Goal: Navigation & Orientation: Find specific page/section

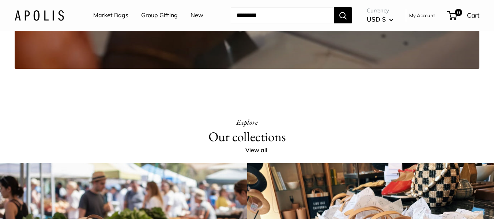
drag, startPoint x: 498, startPoint y: 15, endPoint x: 229, endPoint y: 45, distance: 271.3
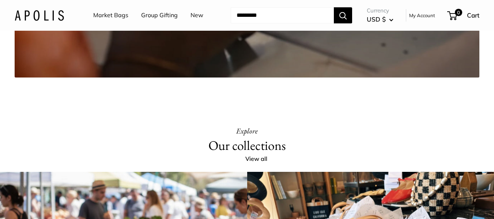
click at [108, 17] on link "Market Bags" at bounding box center [110, 15] width 35 height 11
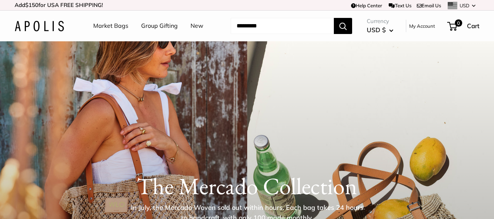
click at [115, 24] on link "Market Bags" at bounding box center [110, 25] width 35 height 11
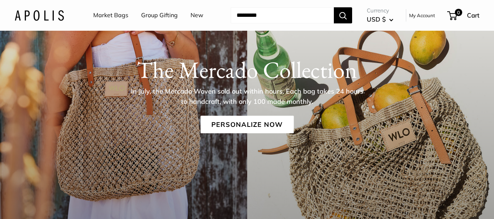
scroll to position [125, 0]
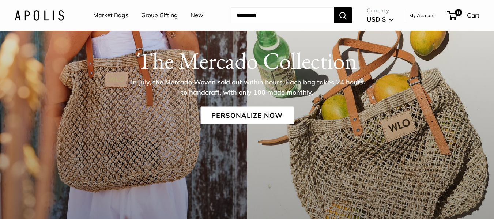
click at [107, 14] on link "Market Bags" at bounding box center [110, 15] width 35 height 11
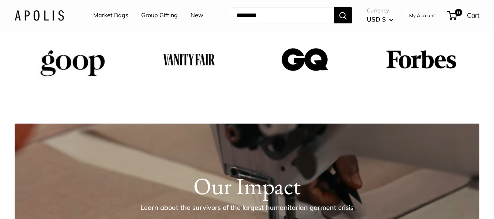
scroll to position [832, 0]
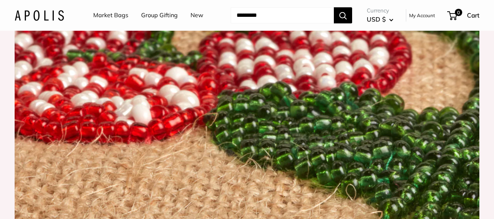
click at [120, 14] on link "Market Bags" at bounding box center [110, 15] width 35 height 11
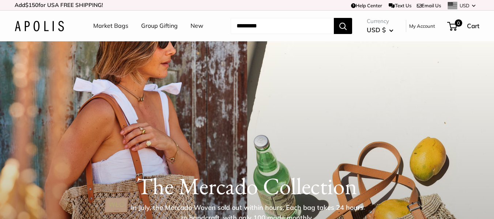
click at [49, 24] on img at bounding box center [39, 26] width 49 height 11
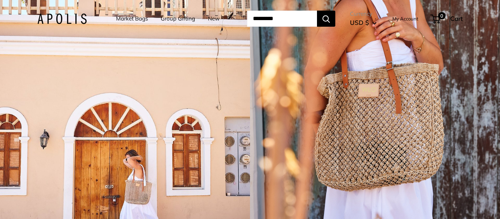
click at [130, 19] on link "Market Bags" at bounding box center [132, 19] width 32 height 10
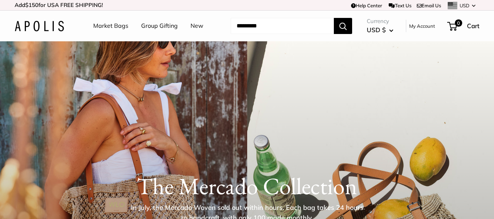
click at [116, 27] on link "Market Bags" at bounding box center [110, 25] width 35 height 11
click at [198, 26] on link "New" at bounding box center [197, 25] width 13 height 11
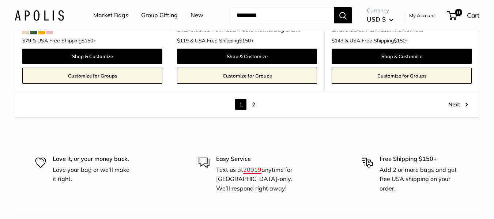
scroll to position [4040, 0]
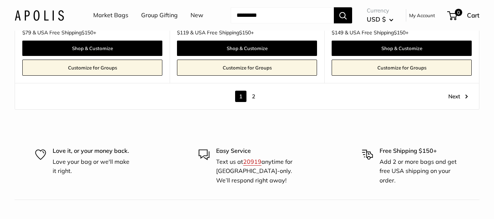
click at [253, 91] on link "2" at bounding box center [253, 96] width 11 height 11
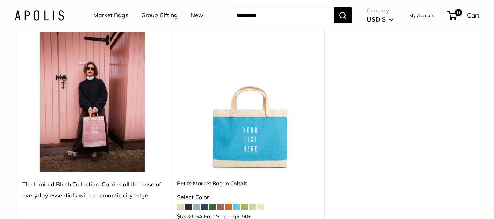
scroll to position [3839, 0]
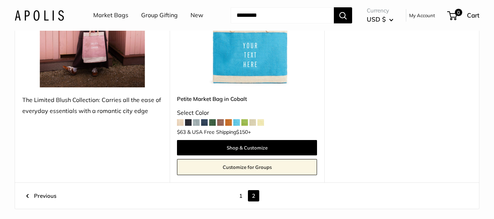
click at [0, 0] on img at bounding box center [0, 0] width 0 height 0
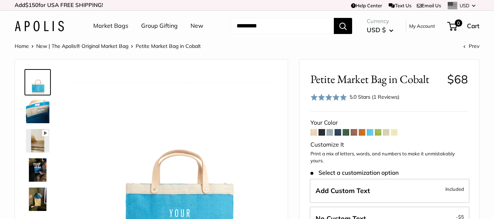
click at [108, 26] on link "Market Bags" at bounding box center [110, 25] width 35 height 11
